Goal: Task Accomplishment & Management: Manage account settings

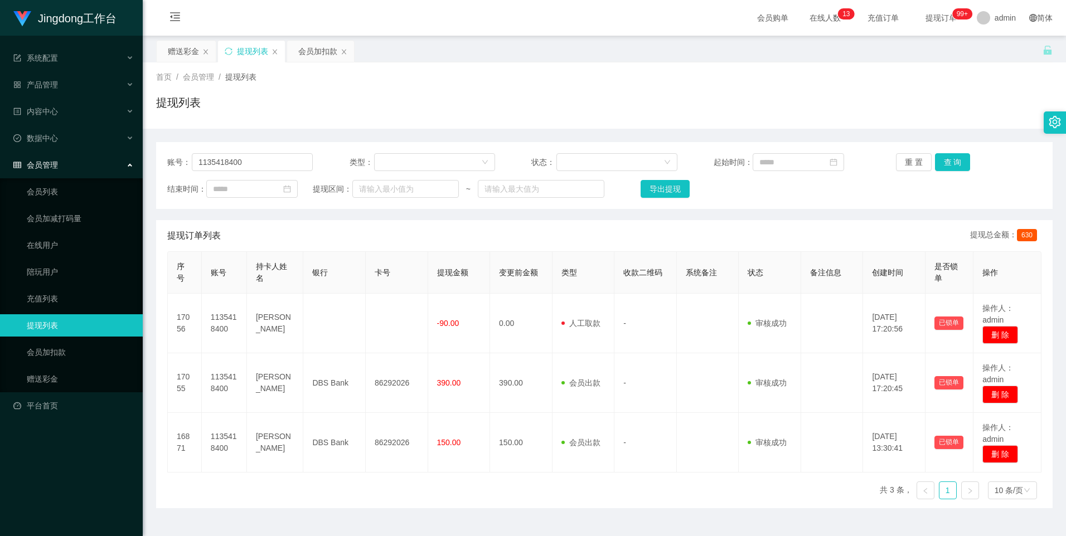
click at [252, 149] on div "账号： 1135418400 类型： 状态： 起始时间： 重 置 查 询 结束时间： 提现区间： ~ 导出提现" at bounding box center [604, 175] width 896 height 67
click at [242, 161] on input "1135418400" at bounding box center [252, 162] width 121 height 18
paste input "lvhang5321"
type input "lvhang5321"
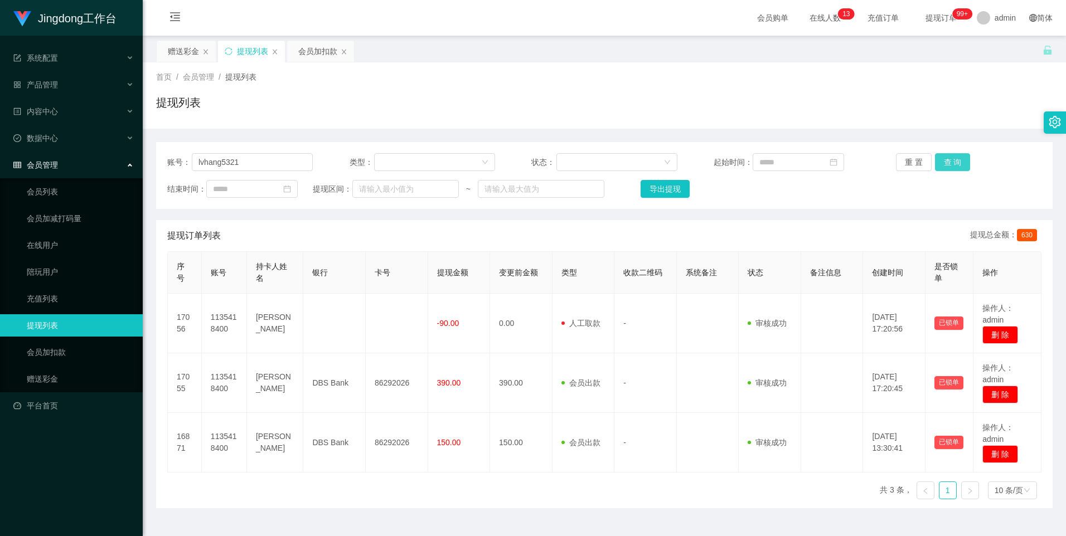
click at [341, 164] on button "查 询" at bounding box center [953, 162] width 36 height 18
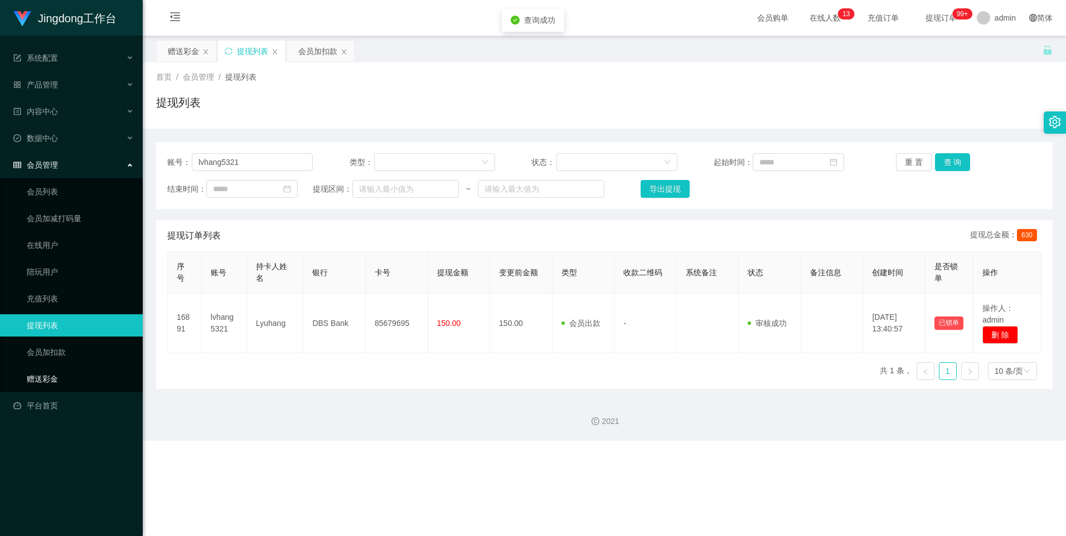
click at [63, 230] on link "赠送彩金" at bounding box center [80, 379] width 107 height 22
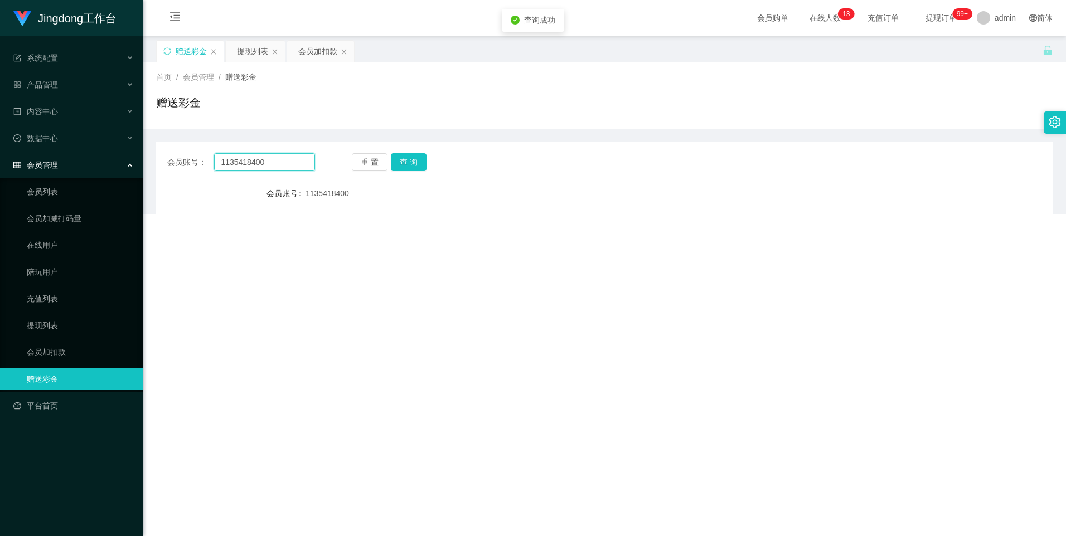
click at [260, 166] on input "1135418400" at bounding box center [264, 162] width 100 height 18
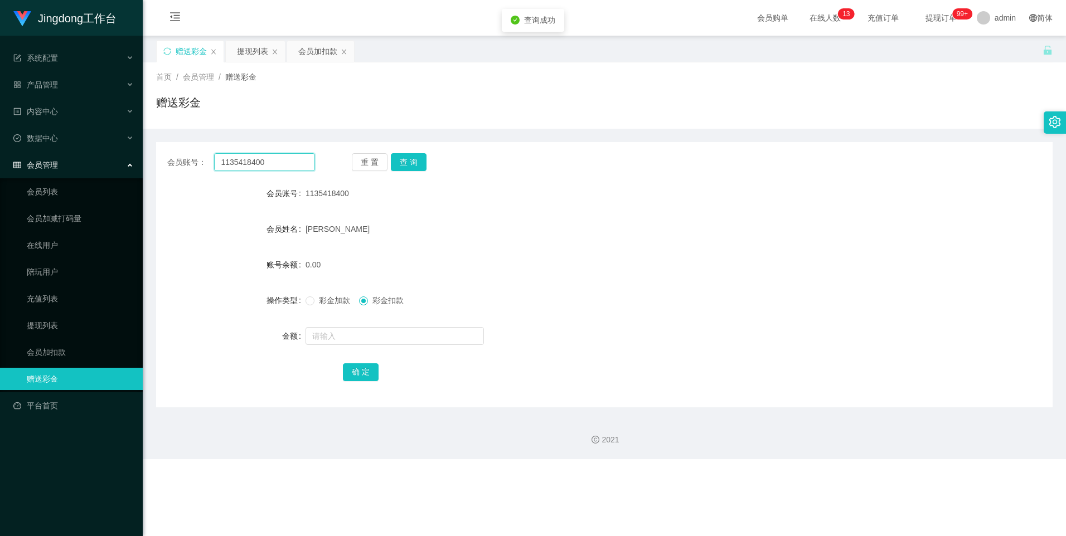
paste input "lvhang5321"
click at [341, 168] on button "查 询" at bounding box center [409, 162] width 36 height 18
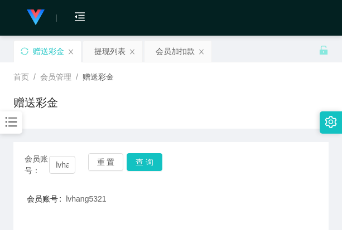
click at [252, 79] on div "首页 / 会员管理 / 赠送彩金 /" at bounding box center [170, 77] width 315 height 12
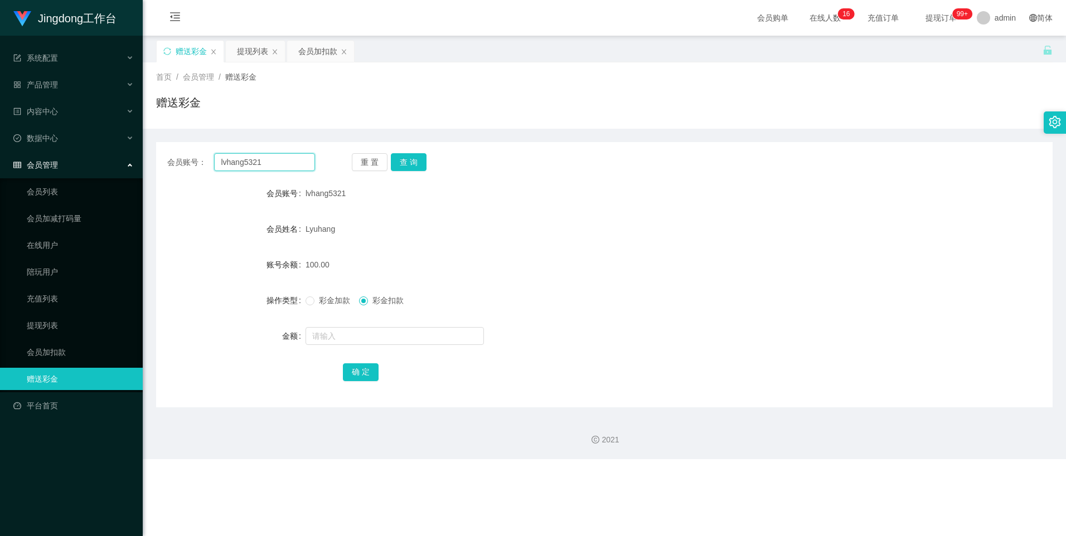
click at [255, 164] on input "lvhang5321" at bounding box center [264, 162] width 100 height 18
paste input "81832675"
type input "81832675"
click at [341, 161] on button "查 询" at bounding box center [409, 162] width 36 height 18
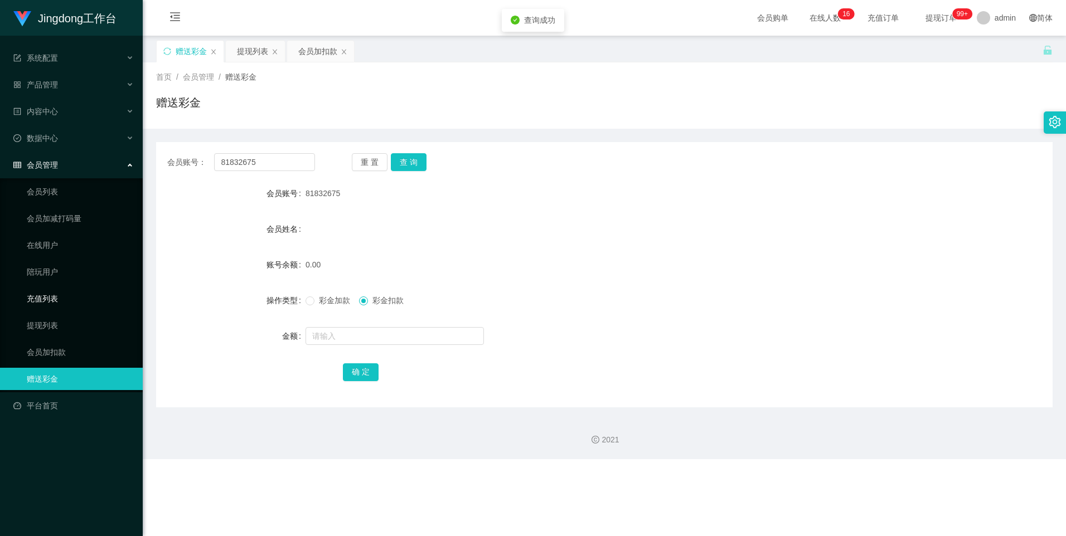
click at [52, 230] on link "充值列表" at bounding box center [80, 299] width 107 height 22
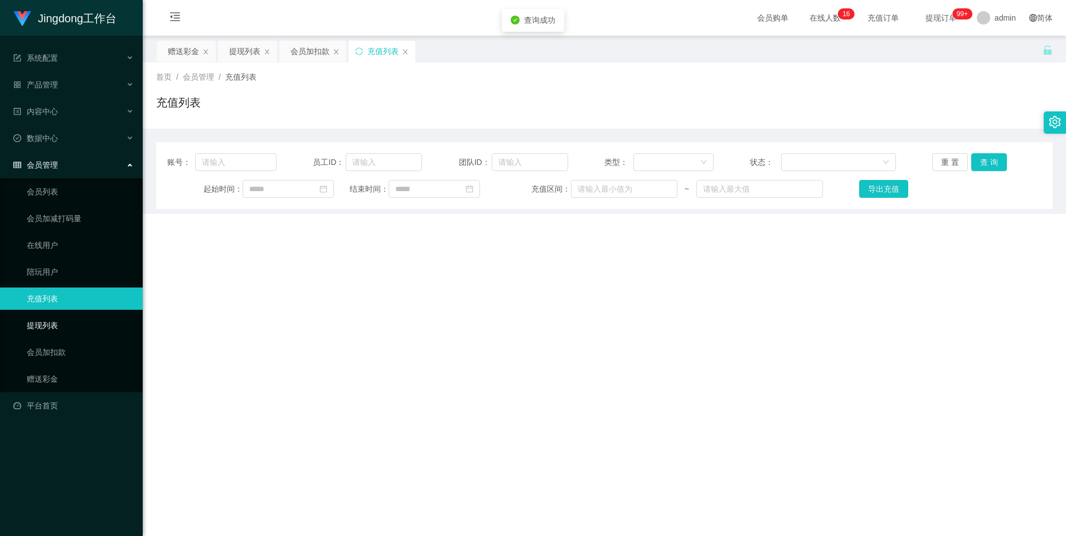
drag, startPoint x: 62, startPoint y: 327, endPoint x: 117, endPoint y: 292, distance: 64.9
click at [62, 230] on link "提现列表" at bounding box center [80, 325] width 107 height 22
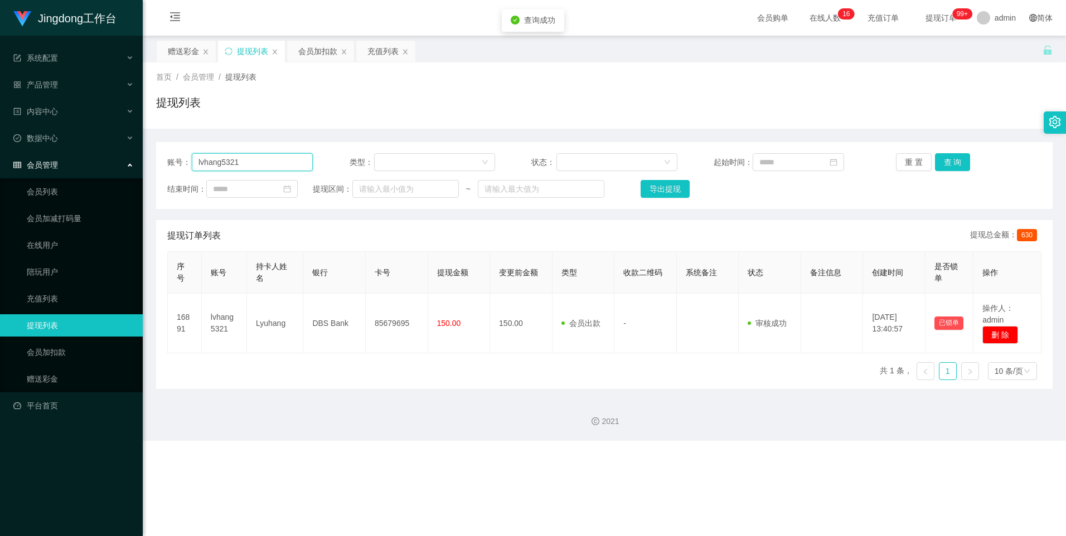
click at [246, 161] on input "lvhang5321" at bounding box center [252, 162] width 121 height 18
paste input "81832675"
type input "81832675"
click at [341, 158] on button "查 询" at bounding box center [953, 162] width 36 height 18
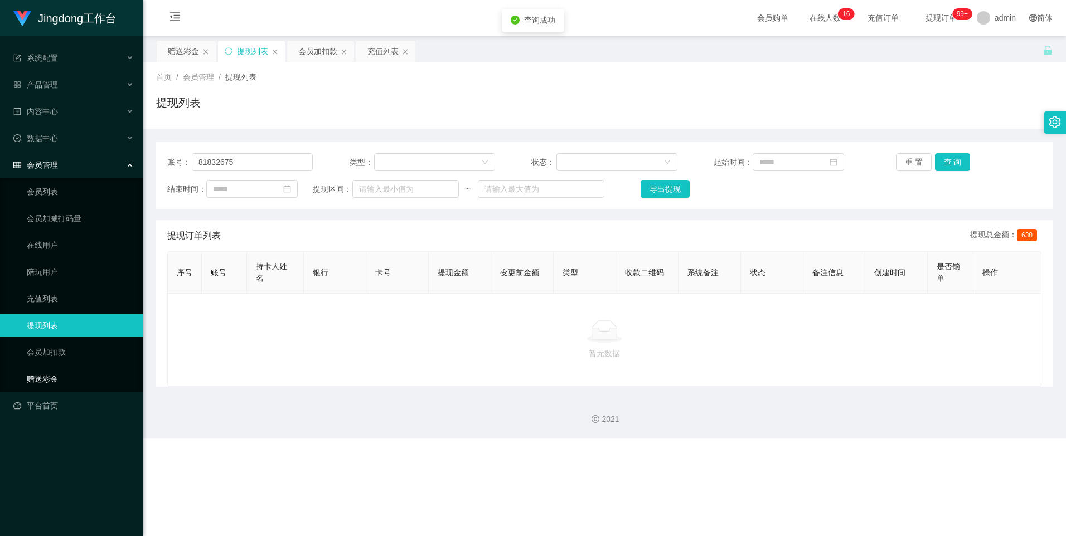
click at [67, 230] on link "赠送彩金" at bounding box center [80, 379] width 107 height 22
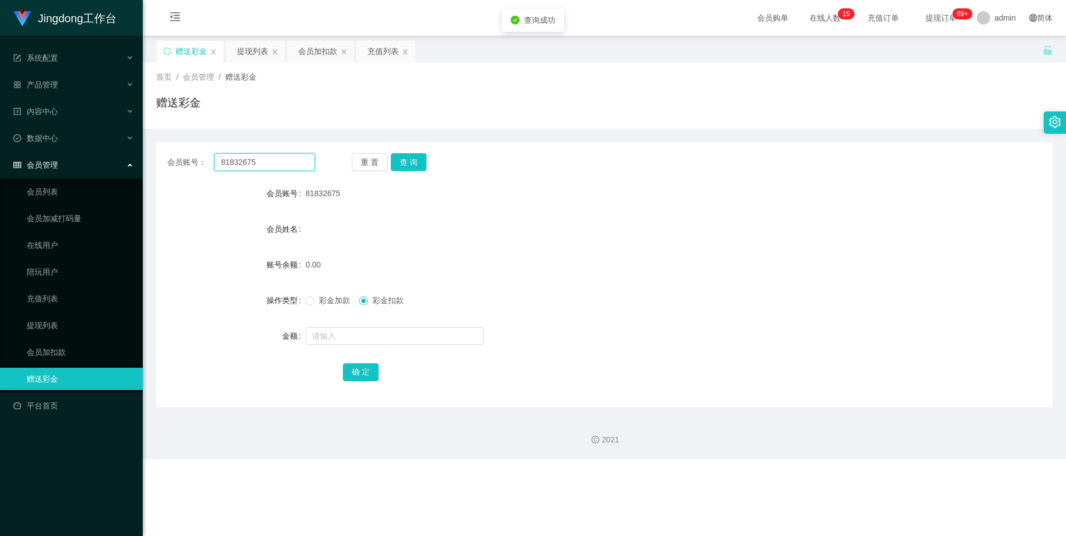
click at [286, 159] on input "81832675" at bounding box center [264, 162] width 100 height 18
click at [331, 230] on span "彩金加款" at bounding box center [334, 300] width 40 height 9
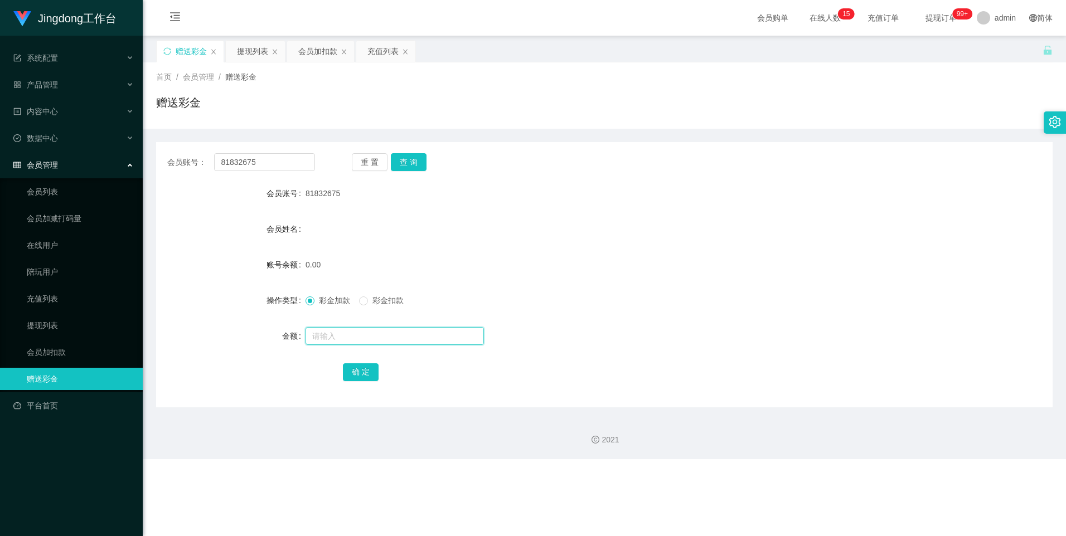
click at [338, 230] on input "text" at bounding box center [395, 336] width 178 height 18
type input "100"
drag, startPoint x: 358, startPoint y: 373, endPoint x: 362, endPoint y: 369, distance: 5.9
click at [341, 230] on button "确 定" at bounding box center [361, 372] width 36 height 18
click at [275, 167] on input "81832675" at bounding box center [264, 162] width 100 height 18
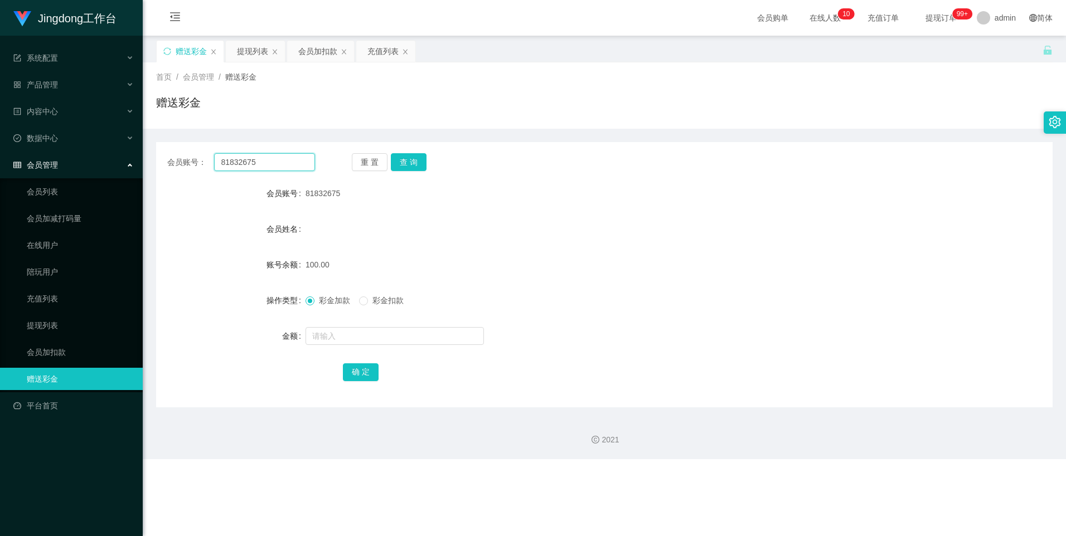
click at [275, 167] on input "81832675" at bounding box center [264, 162] width 100 height 18
paste input "lvhang5321"
type input "lvhang5321"
click at [341, 163] on button "查 询" at bounding box center [409, 162] width 36 height 18
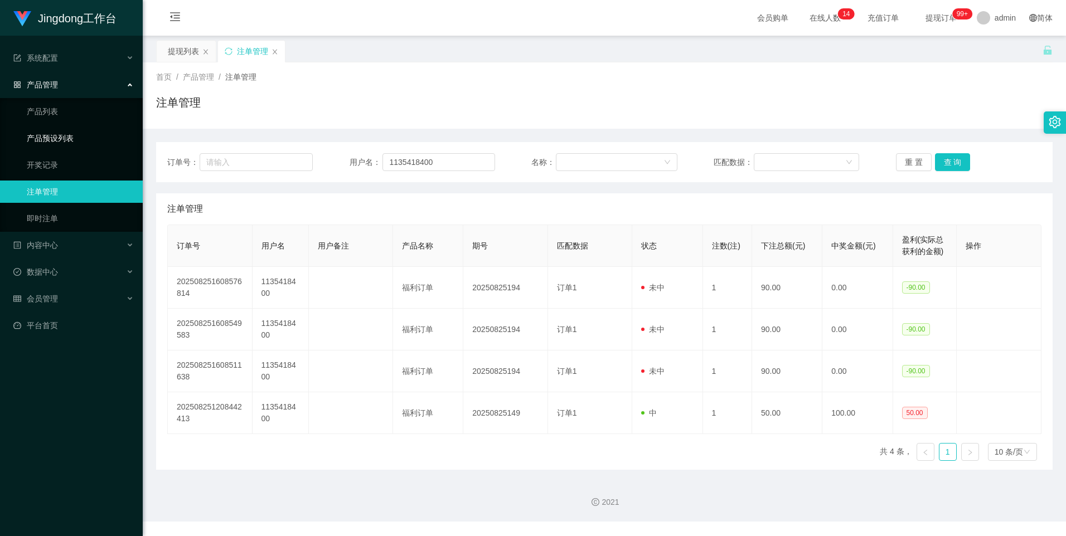
click at [62, 134] on link "产品预设列表" at bounding box center [80, 138] width 107 height 22
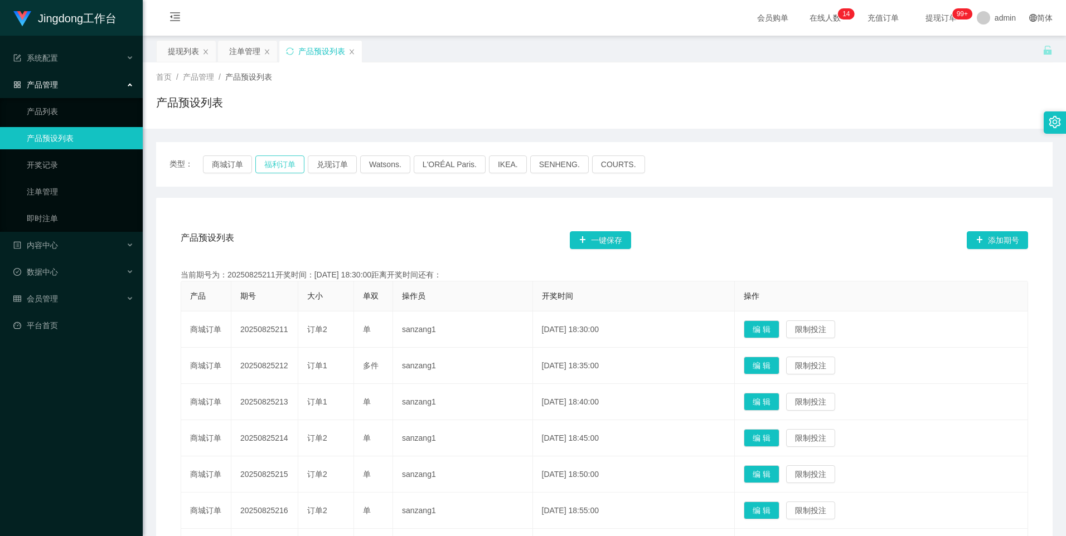
click at [271, 164] on button "福利订单" at bounding box center [279, 165] width 49 height 18
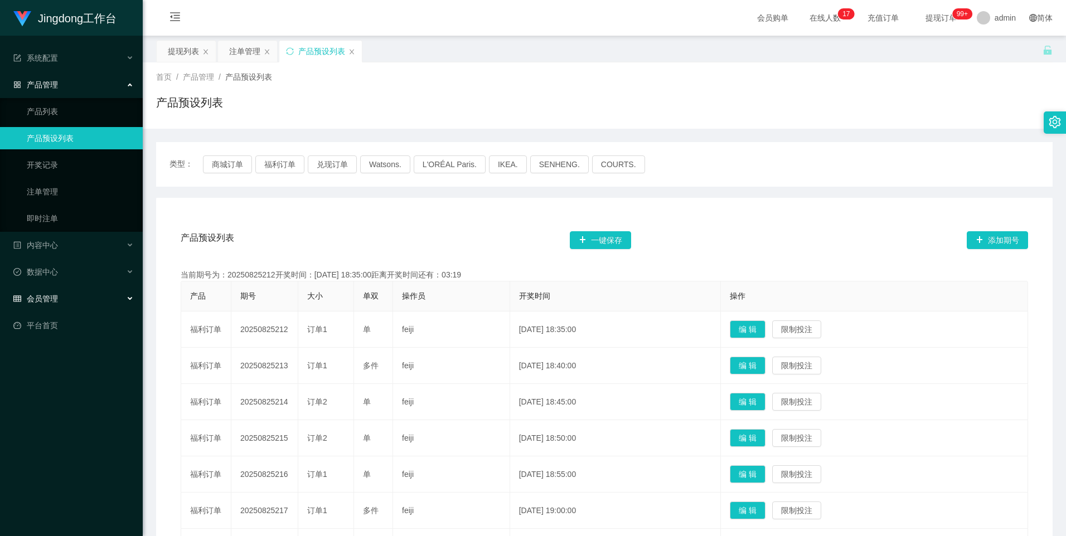
click at [74, 302] on div "会员管理" at bounding box center [71, 299] width 143 height 22
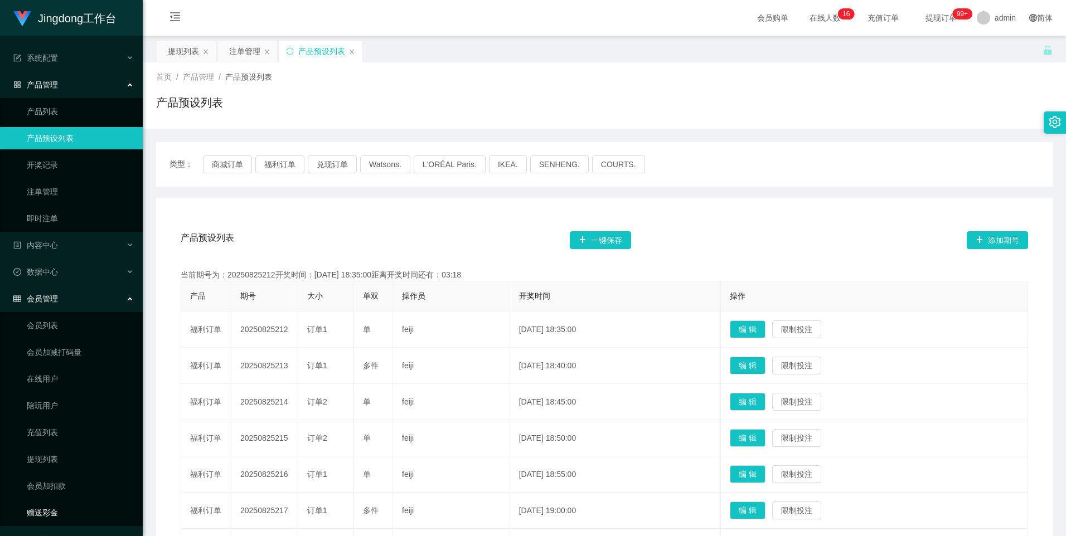
click at [70, 502] on link "赠送彩金" at bounding box center [80, 513] width 107 height 22
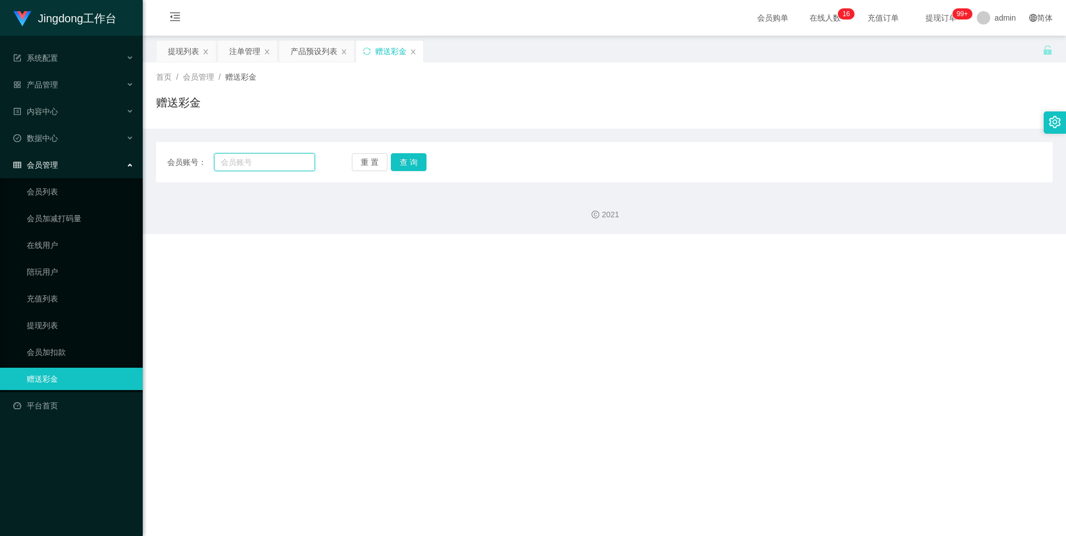
click at [239, 160] on input "text" at bounding box center [264, 162] width 100 height 18
paste input "81832675"
type input "81832675"
click at [423, 161] on button "查 询" at bounding box center [409, 162] width 36 height 18
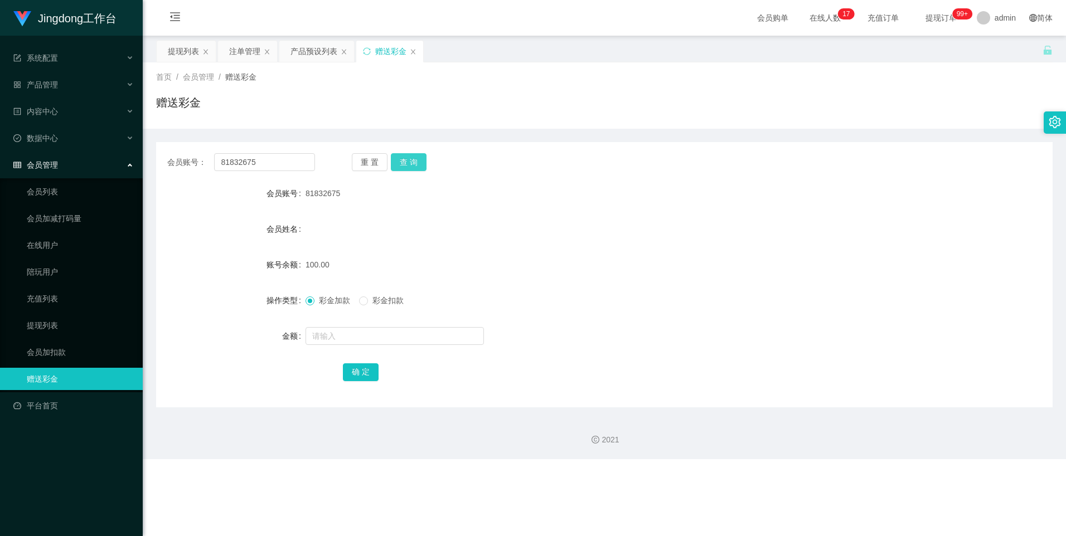
click at [401, 167] on button "查 询" at bounding box center [409, 162] width 36 height 18
click at [401, 166] on div "重 置 查 询" at bounding box center [426, 162] width 148 height 18
drag, startPoint x: 401, startPoint y: 166, endPoint x: 235, endPoint y: 209, distance: 172.1
click at [235, 209] on form "会员账号 81832675 会员姓名 账号余额 100.00 操作类型 彩金加款 彩金扣款 金额 确 定" at bounding box center [604, 282] width 896 height 201
click at [66, 86] on div "产品管理" at bounding box center [71, 85] width 143 height 22
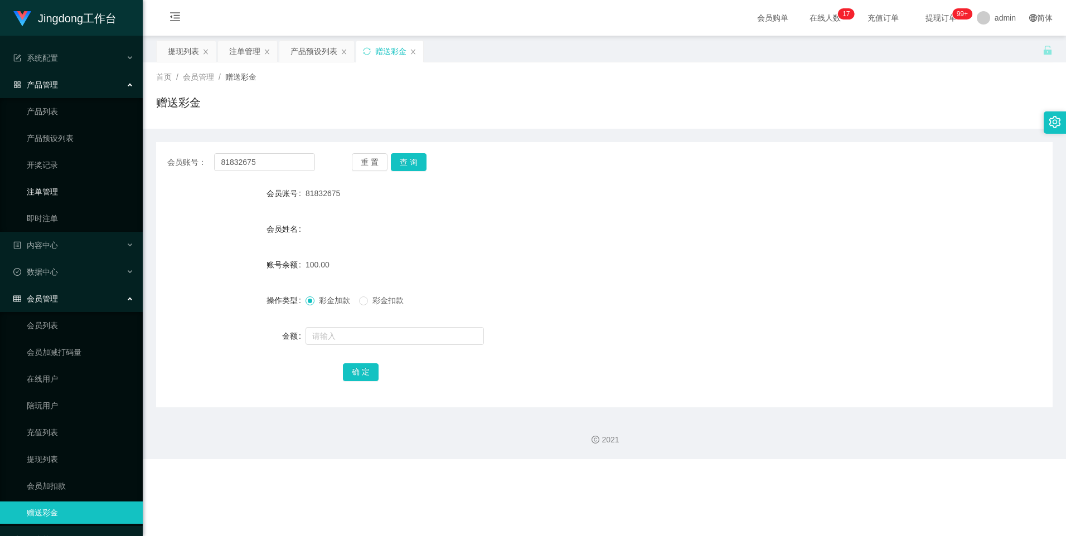
click at [59, 187] on link "注单管理" at bounding box center [80, 192] width 107 height 22
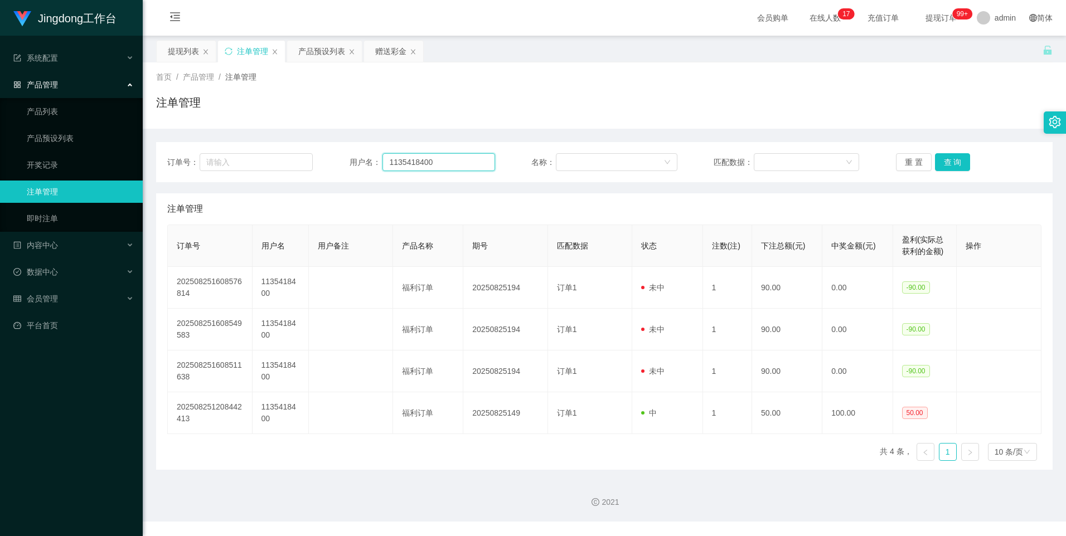
click at [400, 165] on input "1135418400" at bounding box center [438, 162] width 113 height 18
paste input "81832675"
type input "81832675"
click at [947, 163] on button "查 询" at bounding box center [953, 162] width 36 height 18
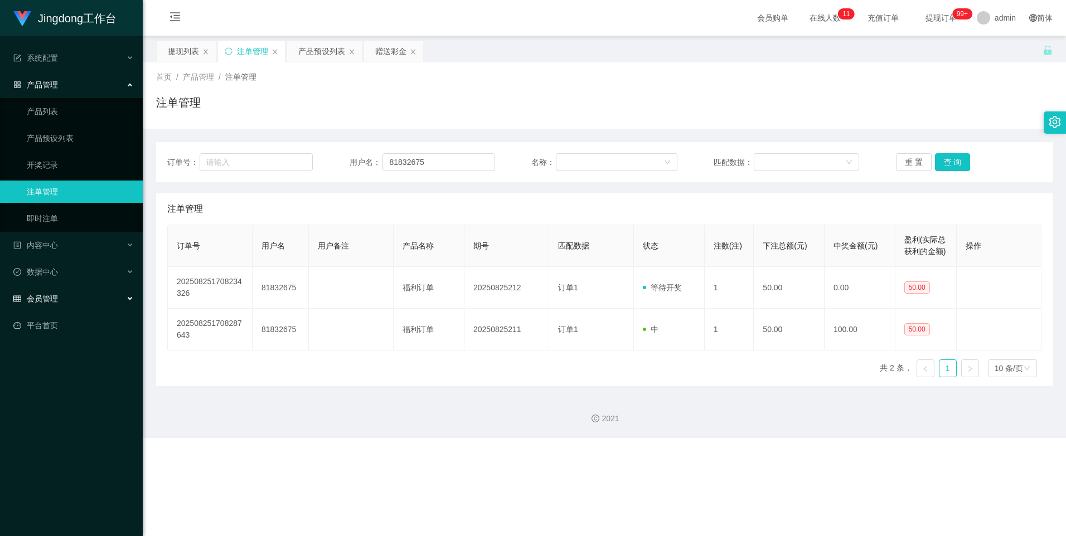
click at [62, 307] on div "会员管理" at bounding box center [71, 299] width 143 height 22
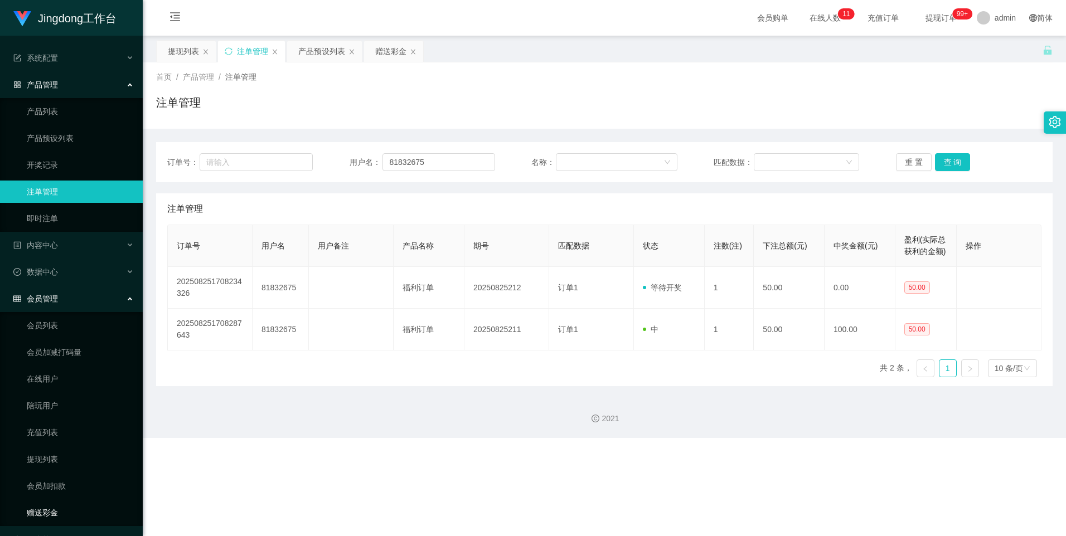
click at [71, 511] on link "赠送彩金" at bounding box center [80, 513] width 107 height 22
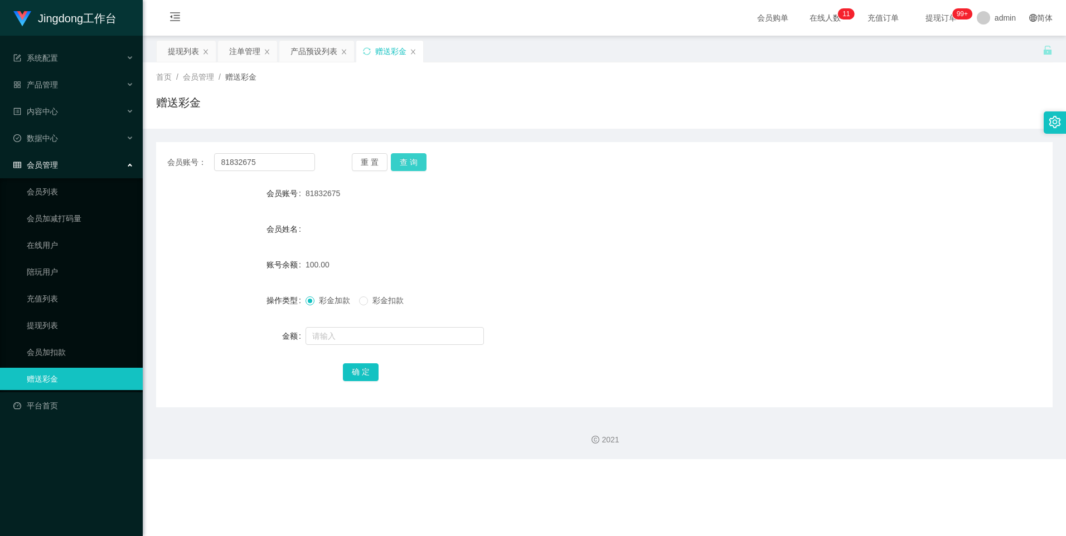
click at [408, 163] on button "查 询" at bounding box center [409, 162] width 36 height 18
click at [363, 340] on input "text" at bounding box center [395, 336] width 178 height 18
type input "50"
click at [367, 375] on button "确 定" at bounding box center [361, 372] width 36 height 18
drag, startPoint x: 55, startPoint y: 321, endPoint x: 151, endPoint y: 301, distance: 98.0
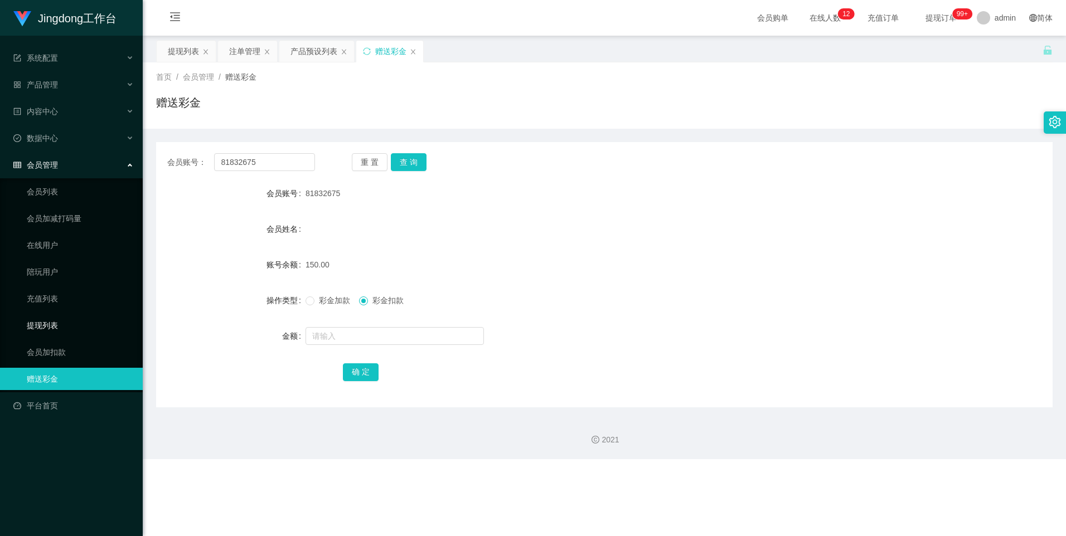
click at [55, 321] on link "提现列表" at bounding box center [80, 325] width 107 height 22
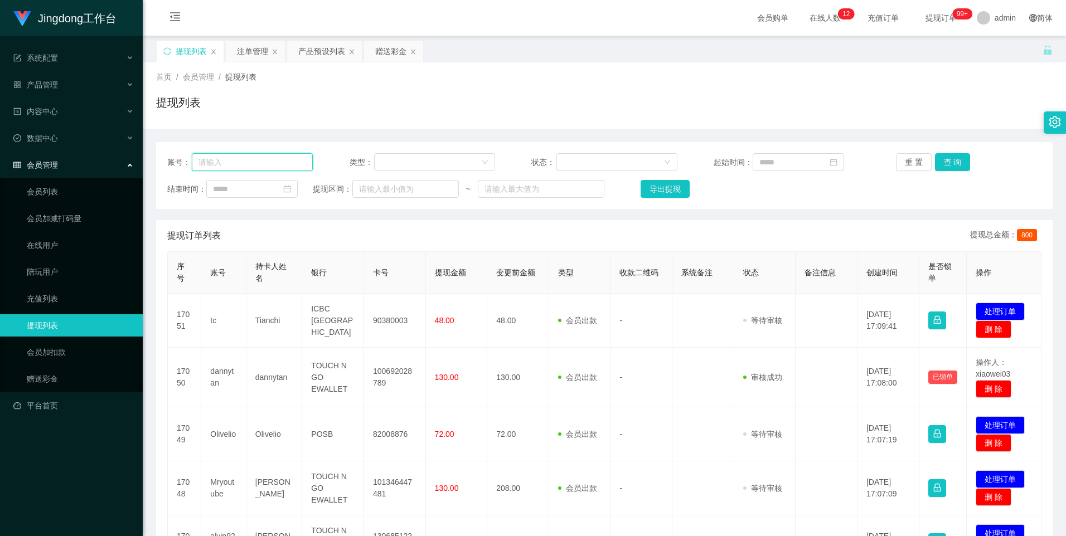
click at [275, 171] on input "text" at bounding box center [252, 162] width 121 height 18
paste input "81832675"
type input "81832675"
click at [951, 159] on button "查 询" at bounding box center [953, 162] width 36 height 18
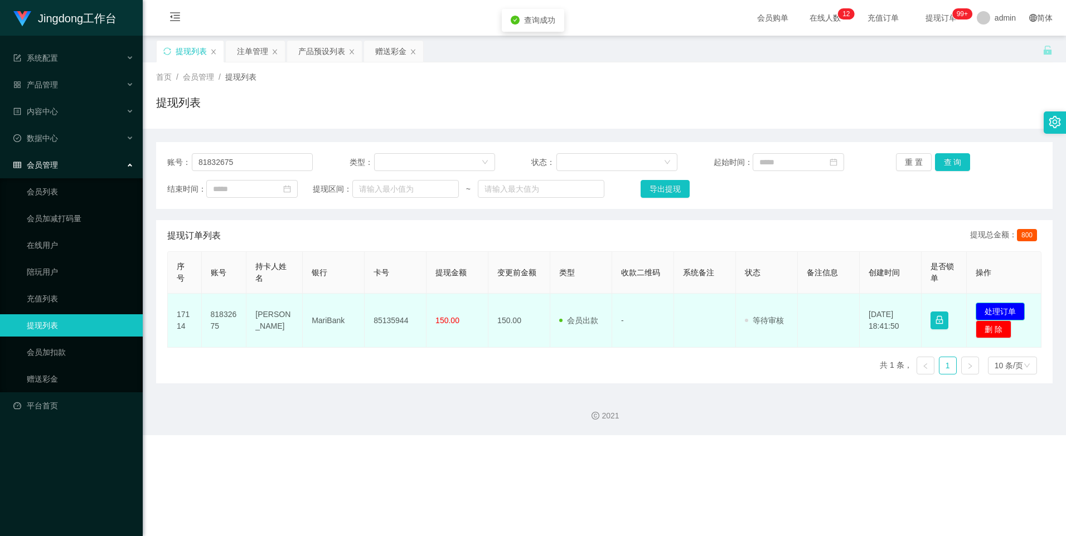
click at [996, 313] on button "处理订单" at bounding box center [1000, 312] width 49 height 18
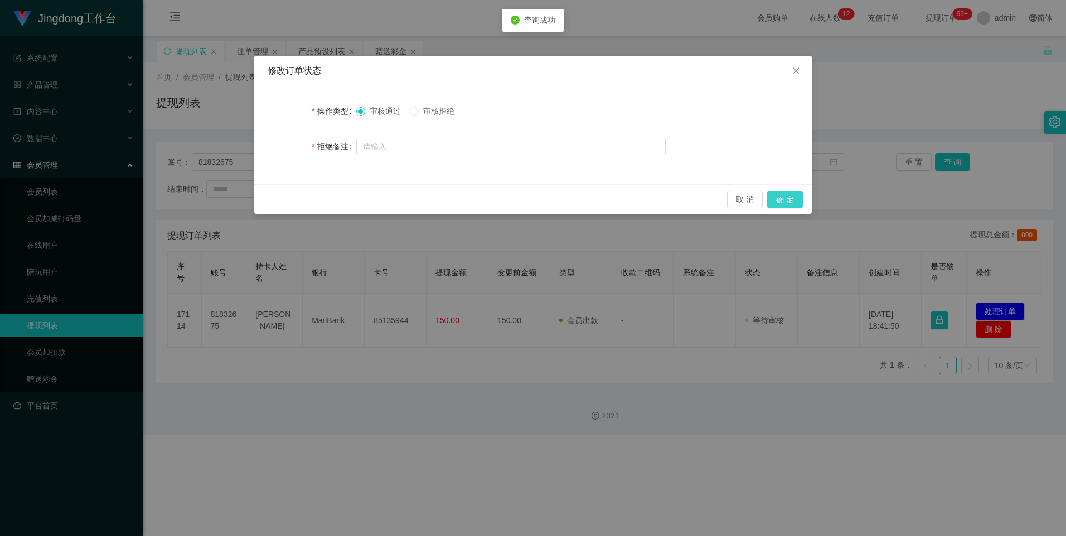
click at [789, 195] on button "确 定" at bounding box center [785, 200] width 36 height 18
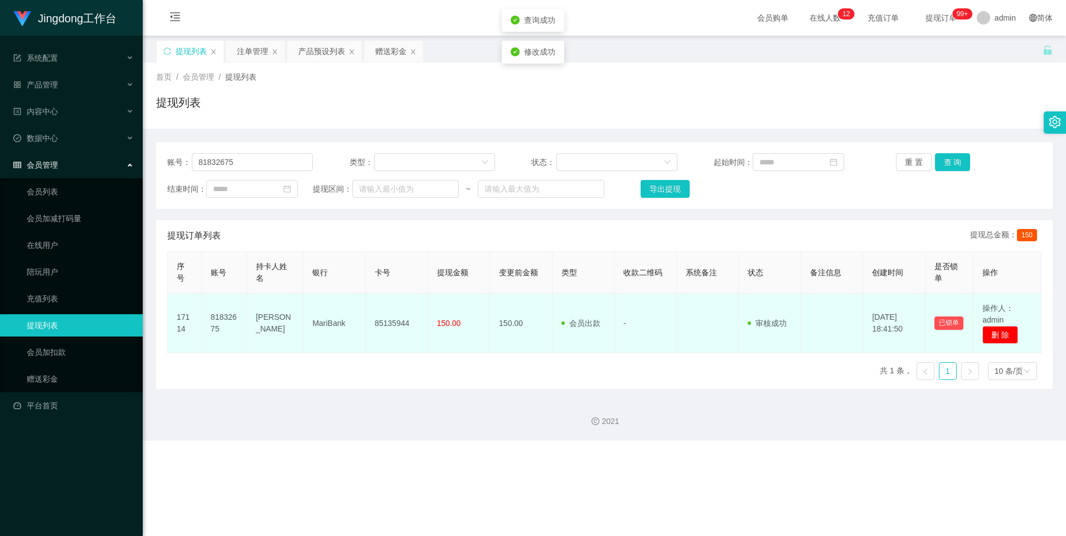
click at [379, 322] on td "85135944" at bounding box center [397, 324] width 62 height 60
copy td "85135944"
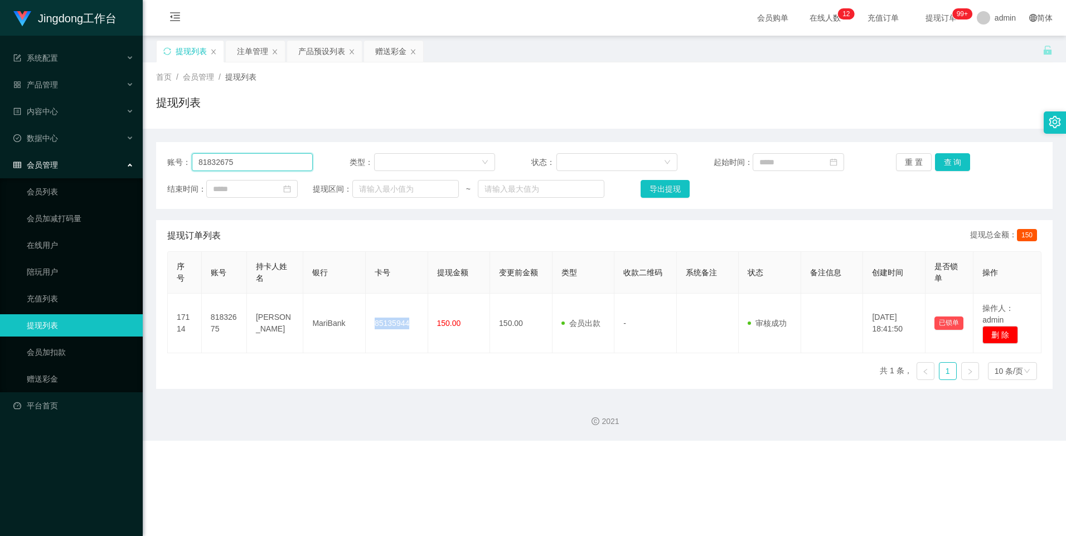
click at [230, 169] on input "81832675" at bounding box center [252, 162] width 121 height 18
click at [233, 167] on input "81832675" at bounding box center [252, 162] width 121 height 18
click at [246, 163] on input "81832675" at bounding box center [252, 162] width 121 height 18
click at [955, 159] on button "查 询" at bounding box center [953, 162] width 36 height 18
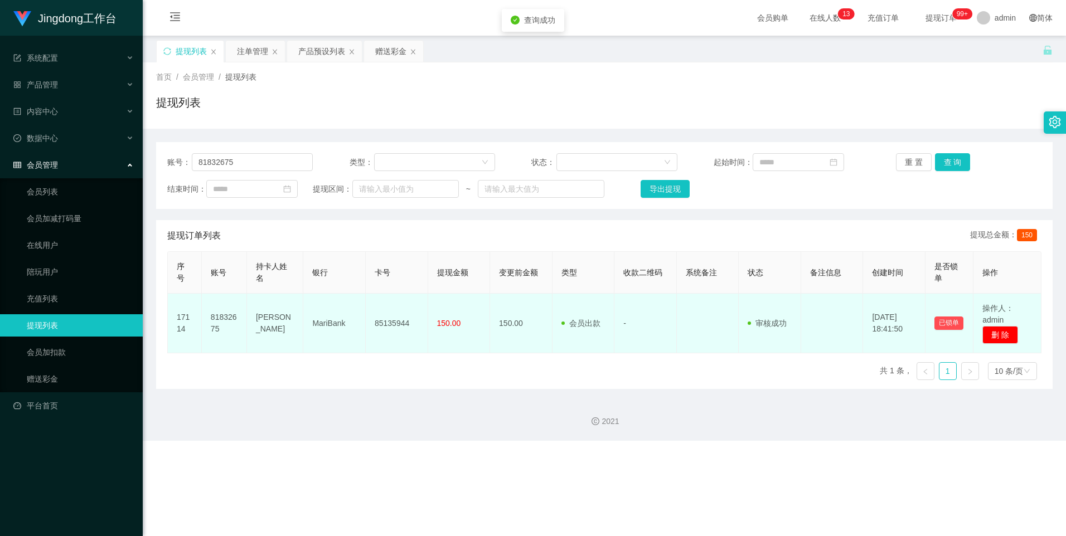
click at [385, 327] on td "85135944" at bounding box center [397, 324] width 62 height 60
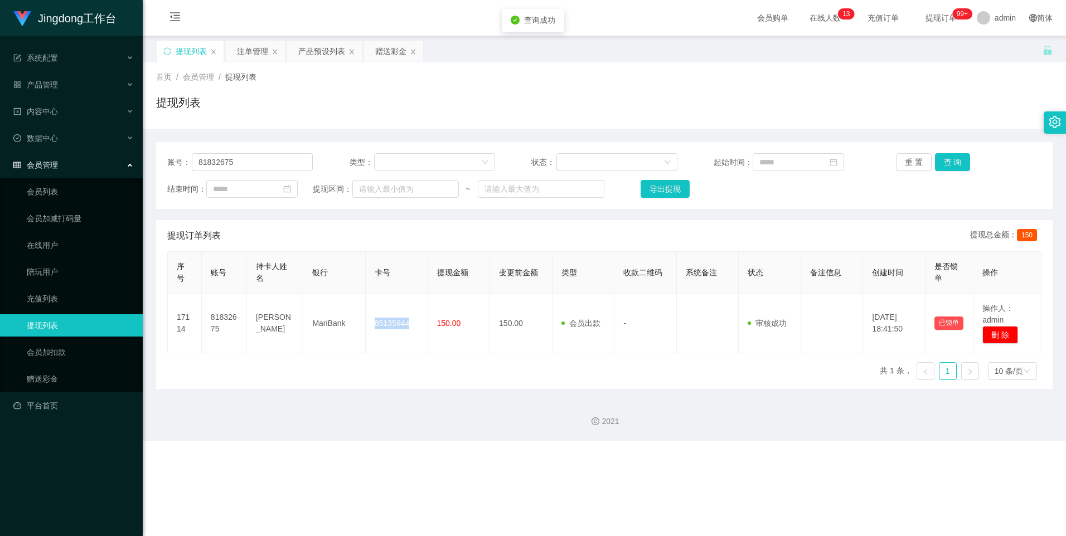
copy td "85135944"
click at [241, 166] on input "81832675" at bounding box center [252, 162] width 121 height 18
click at [956, 164] on button "查 询" at bounding box center [953, 162] width 36 height 18
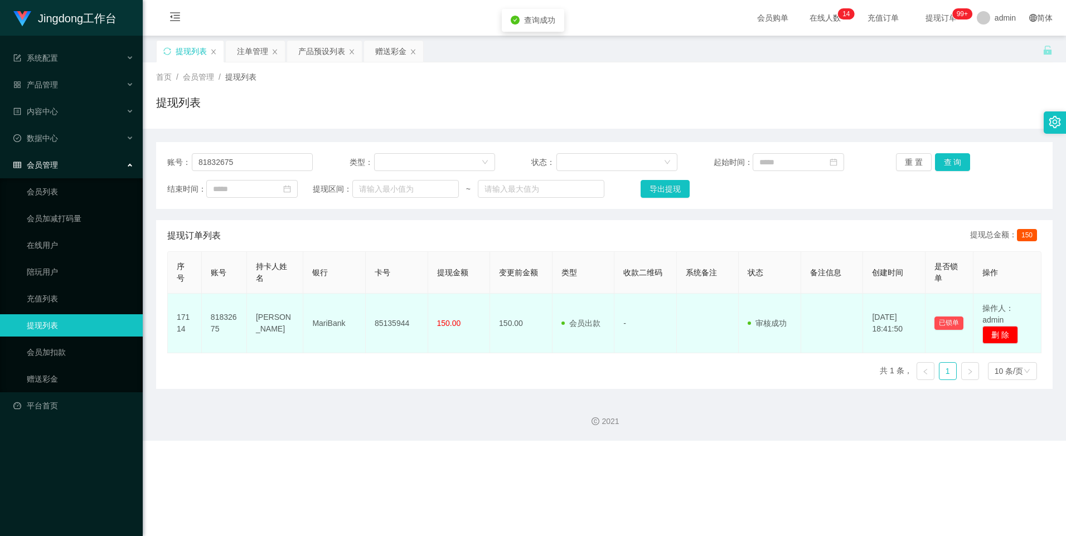
click at [390, 322] on td "85135944" at bounding box center [397, 324] width 62 height 60
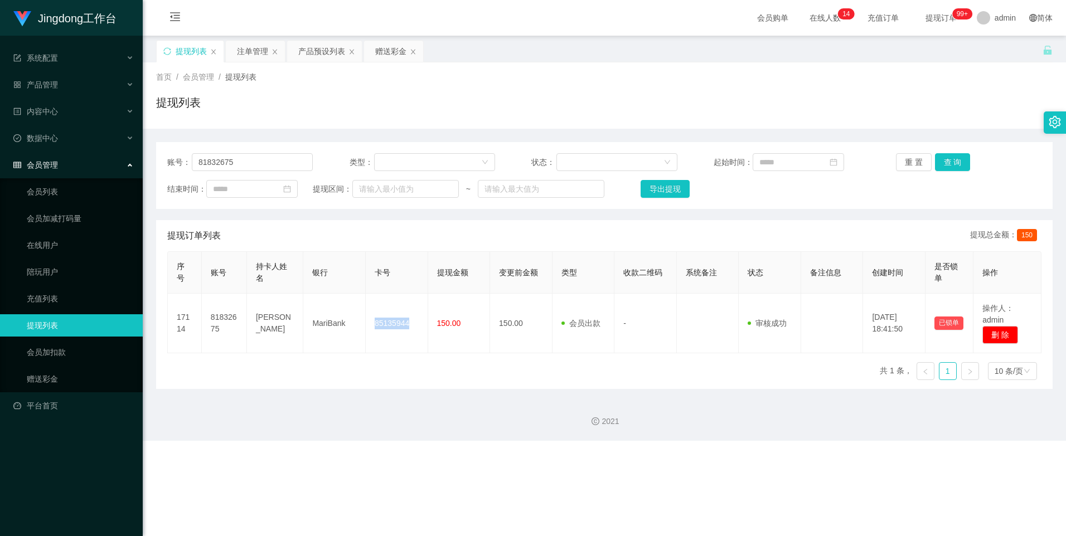
copy td "85135944"
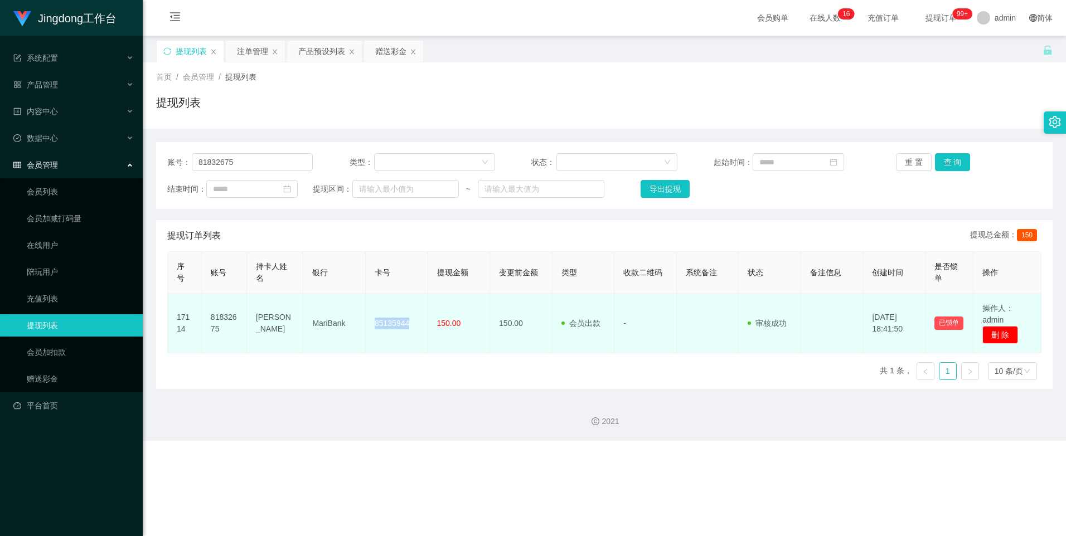
click at [388, 318] on td "85135944" at bounding box center [397, 324] width 62 height 60
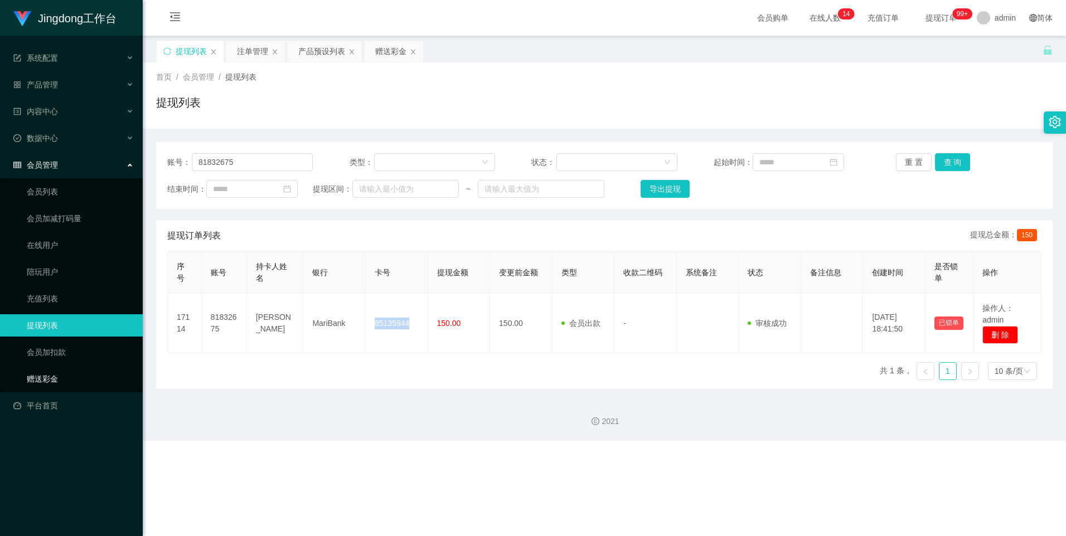
click at [69, 386] on link "赠送彩金" at bounding box center [80, 379] width 107 height 22
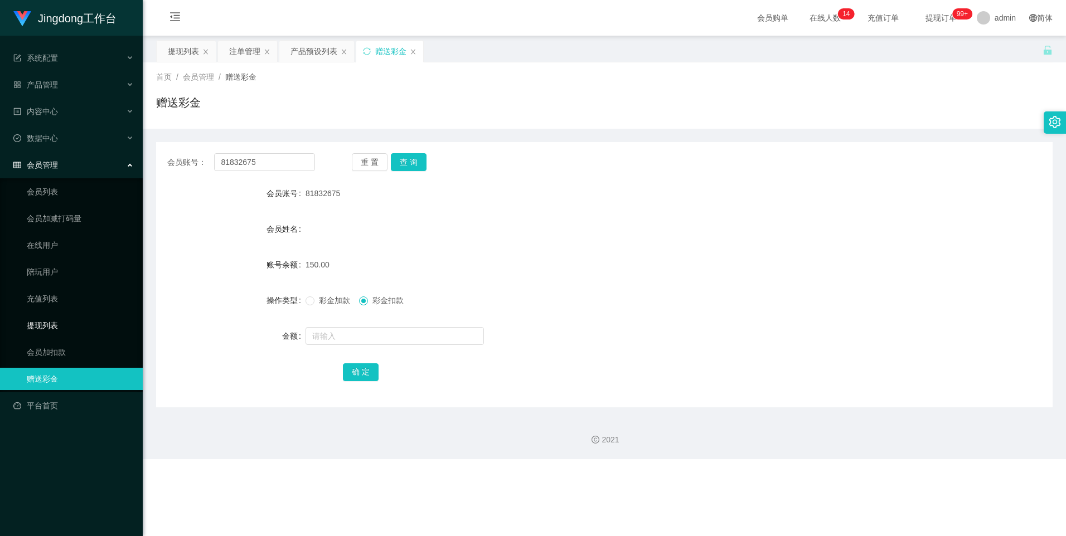
drag, startPoint x: 59, startPoint y: 323, endPoint x: 68, endPoint y: 317, distance: 11.3
click at [58, 323] on link "提现列表" at bounding box center [80, 325] width 107 height 22
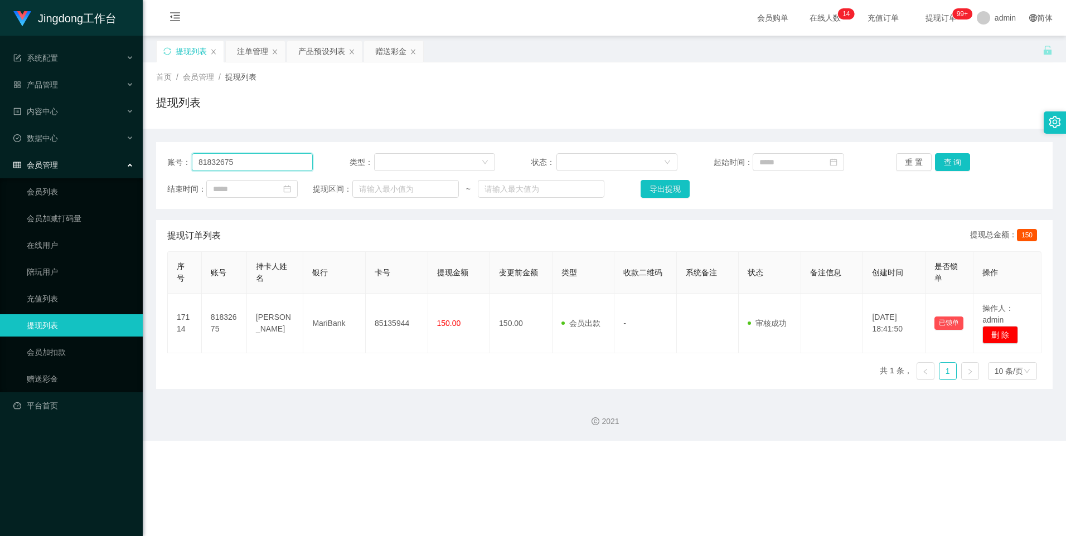
click at [274, 168] on input "81832675" at bounding box center [252, 162] width 121 height 18
paste input "lvhang5321"
click at [959, 171] on button "查 询" at bounding box center [953, 162] width 36 height 18
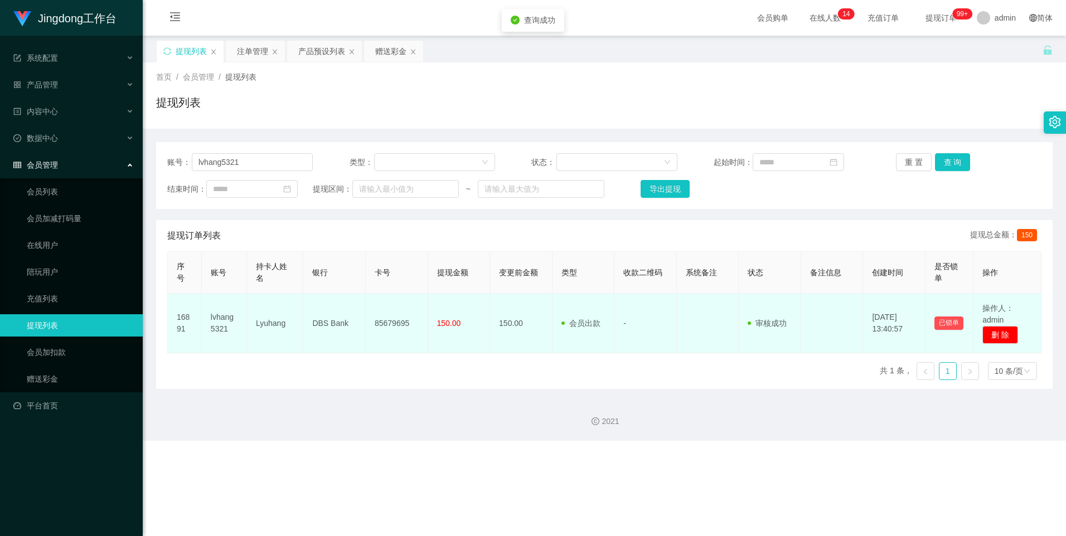
click at [397, 324] on td "85679695" at bounding box center [397, 324] width 62 height 60
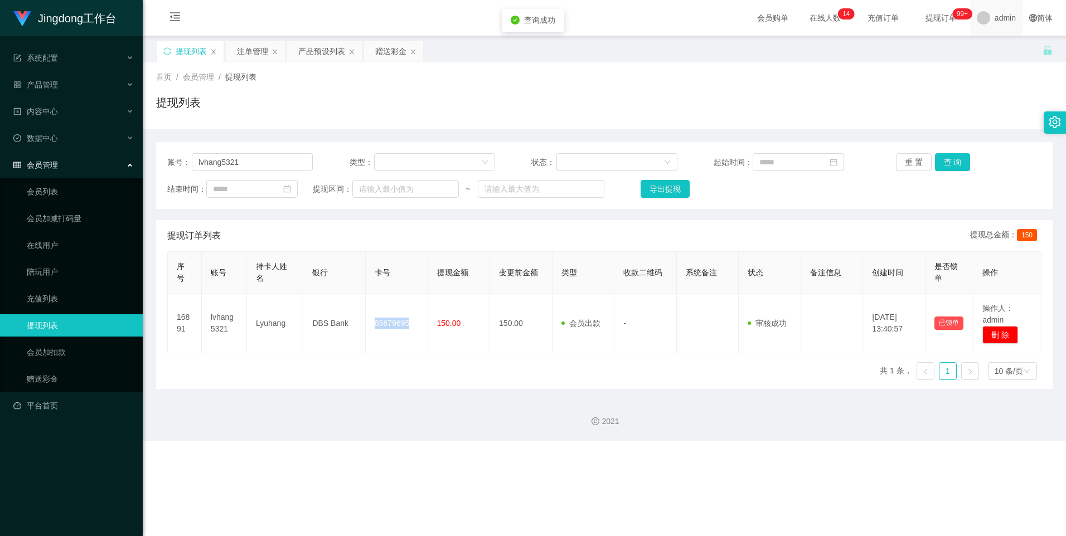
copy td "85679695"
click at [244, 167] on input "lvhang5321" at bounding box center [252, 162] width 121 height 18
paste input "1135418400"
type input "1135418400"
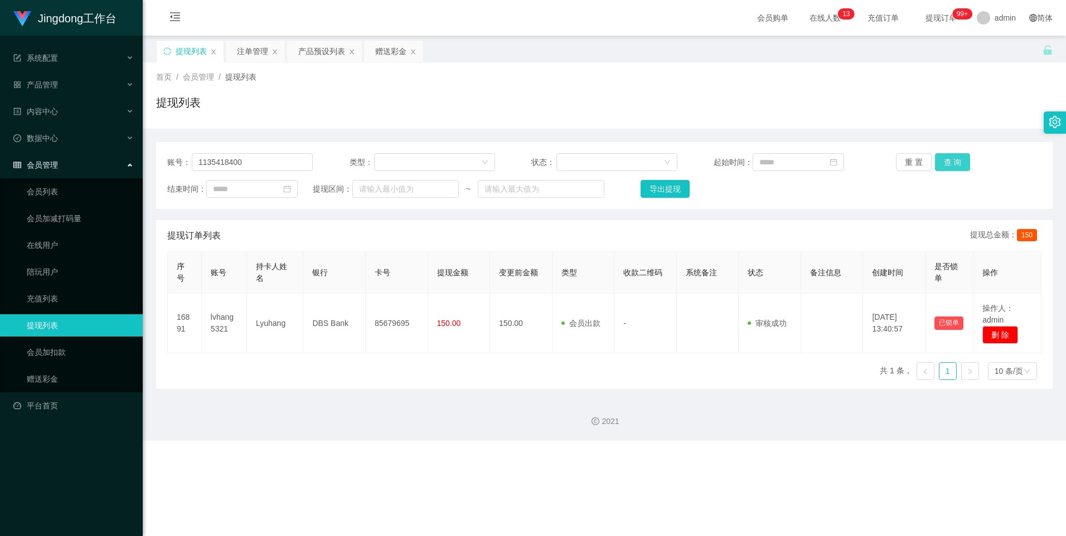
click at [951, 166] on button "查 询" at bounding box center [953, 162] width 36 height 18
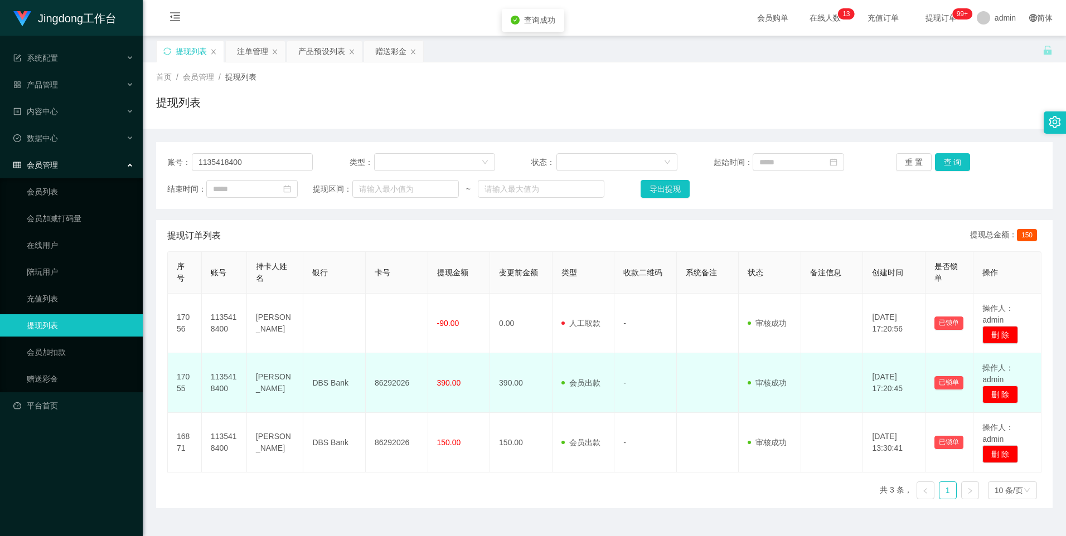
click at [394, 380] on td "86292026" at bounding box center [397, 383] width 62 height 60
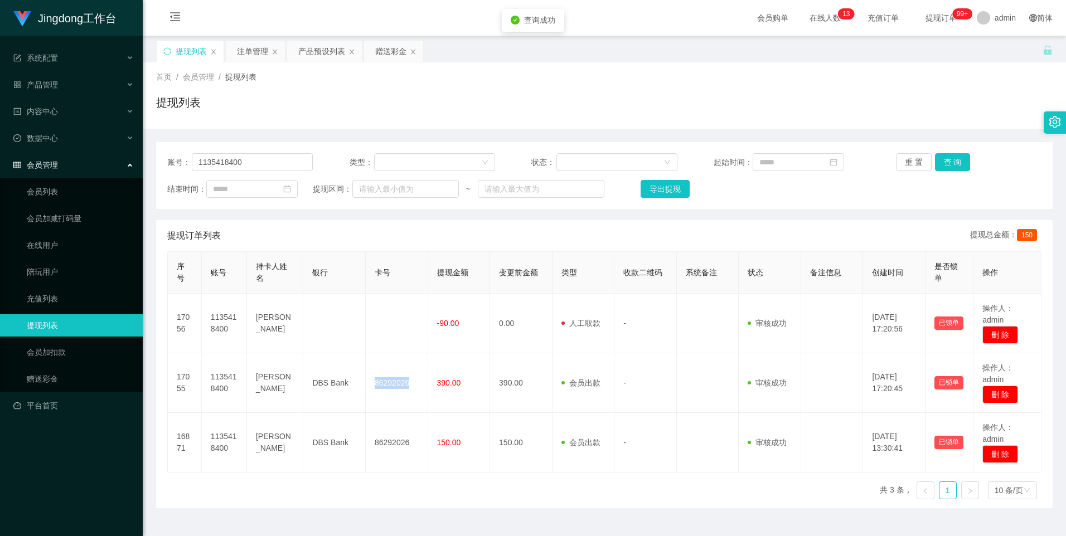
copy td "86292026"
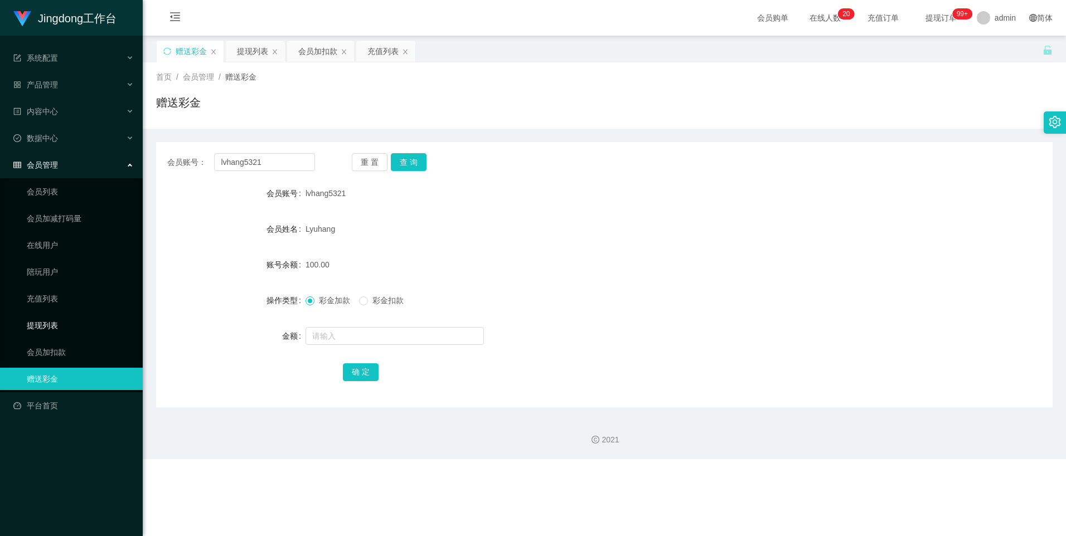
click at [61, 317] on link "提现列表" at bounding box center [80, 325] width 107 height 22
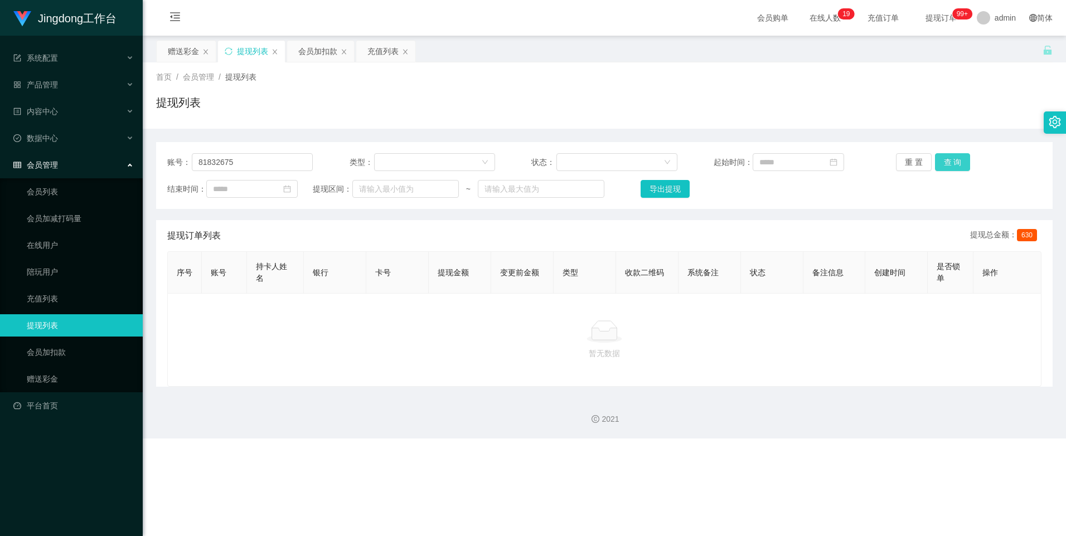
click at [952, 163] on button "查 询" at bounding box center [953, 162] width 36 height 18
